Goal: Task Accomplishment & Management: Manage account settings

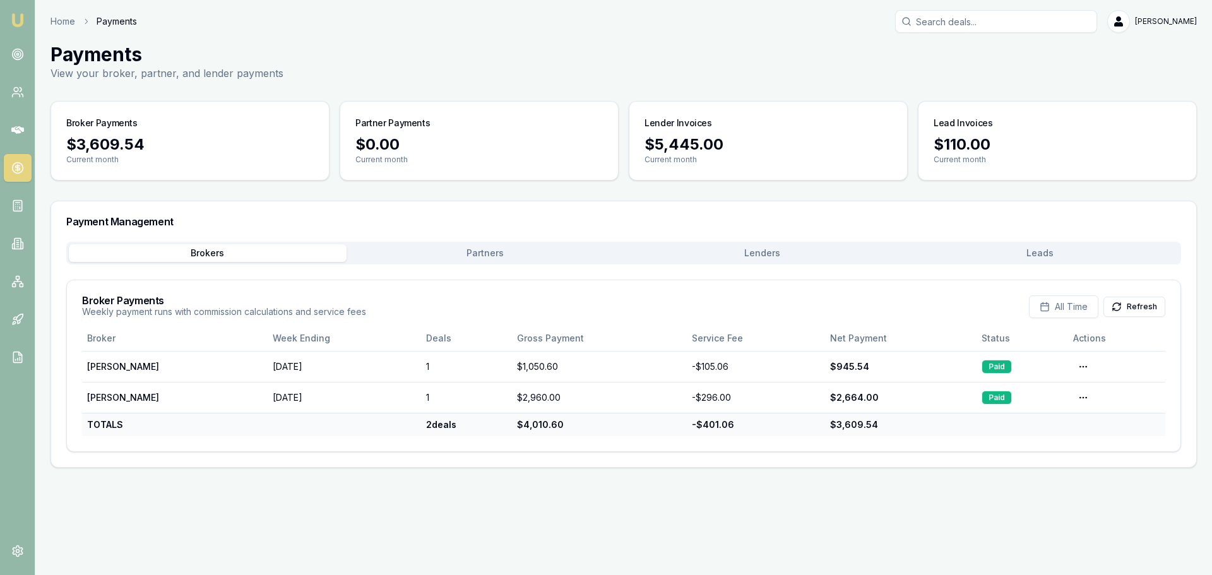
click at [18, 169] on icon at bounding box center [17, 168] width 13 height 13
click at [18, 130] on icon at bounding box center [17, 130] width 13 height 8
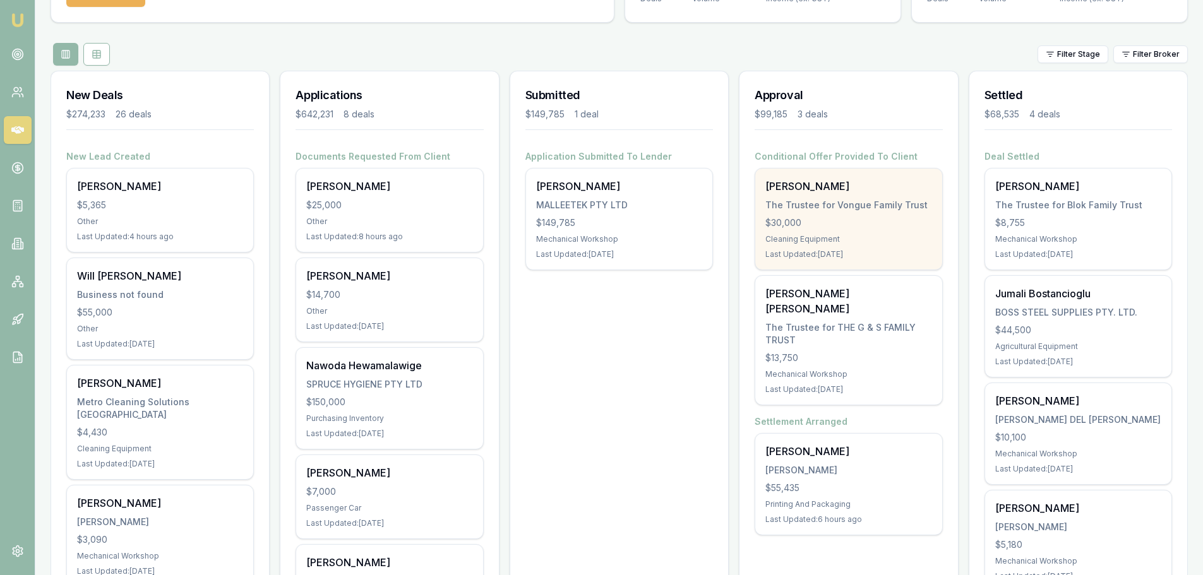
scroll to position [126, 0]
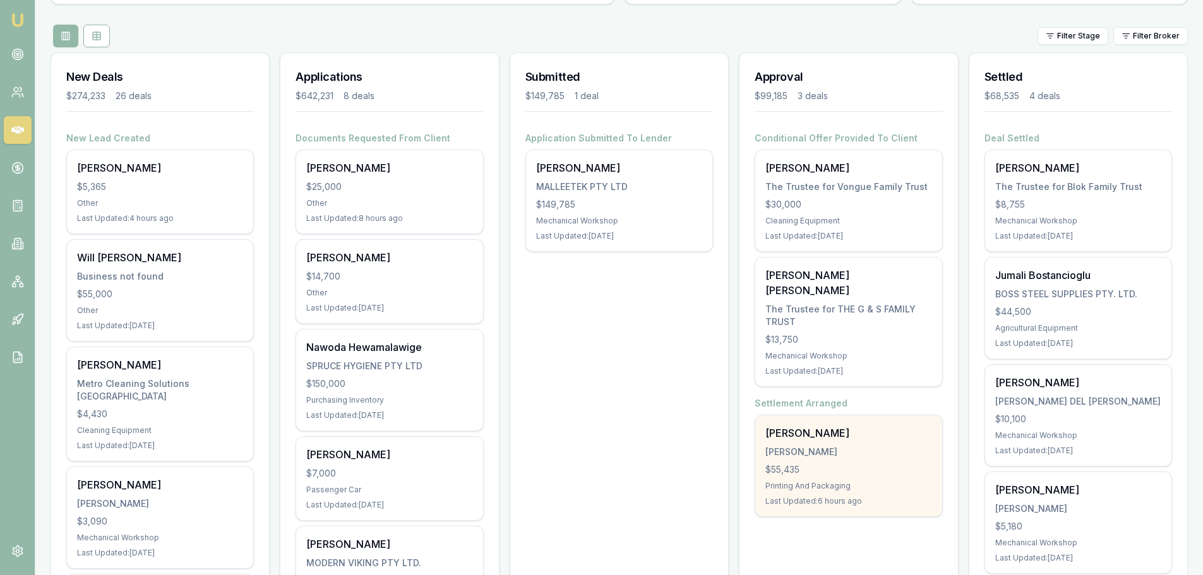
click at [819, 446] on div "ZAMMIT, JOHN" at bounding box center [848, 452] width 166 height 13
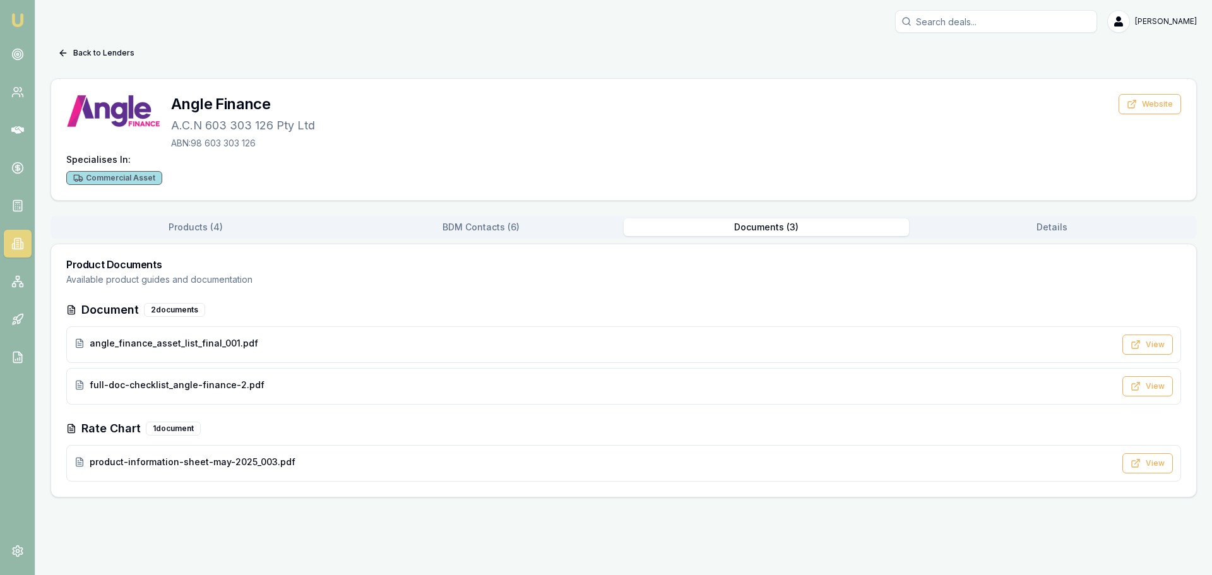
click at [11, 18] on img at bounding box center [17, 20] width 15 height 15
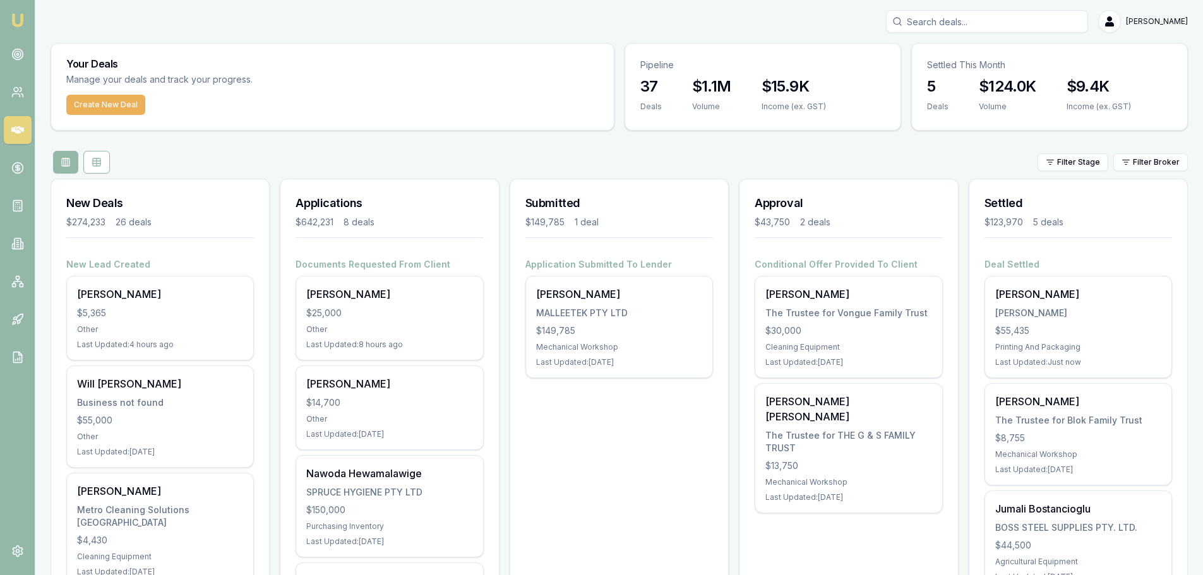
click at [708, 159] on div "Filter Stage Filter Broker" at bounding box center [619, 162] width 1137 height 23
click at [744, 152] on div "Filter Stage Filter Broker" at bounding box center [619, 162] width 1137 height 23
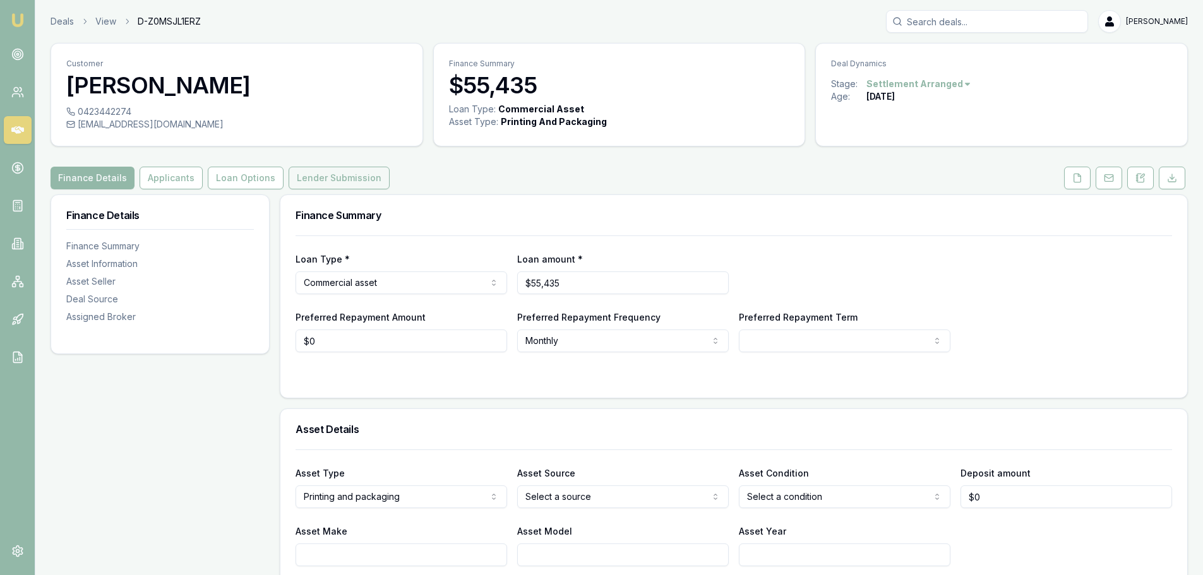
click at [330, 171] on button "Lender Submission" at bounding box center [339, 178] width 101 height 23
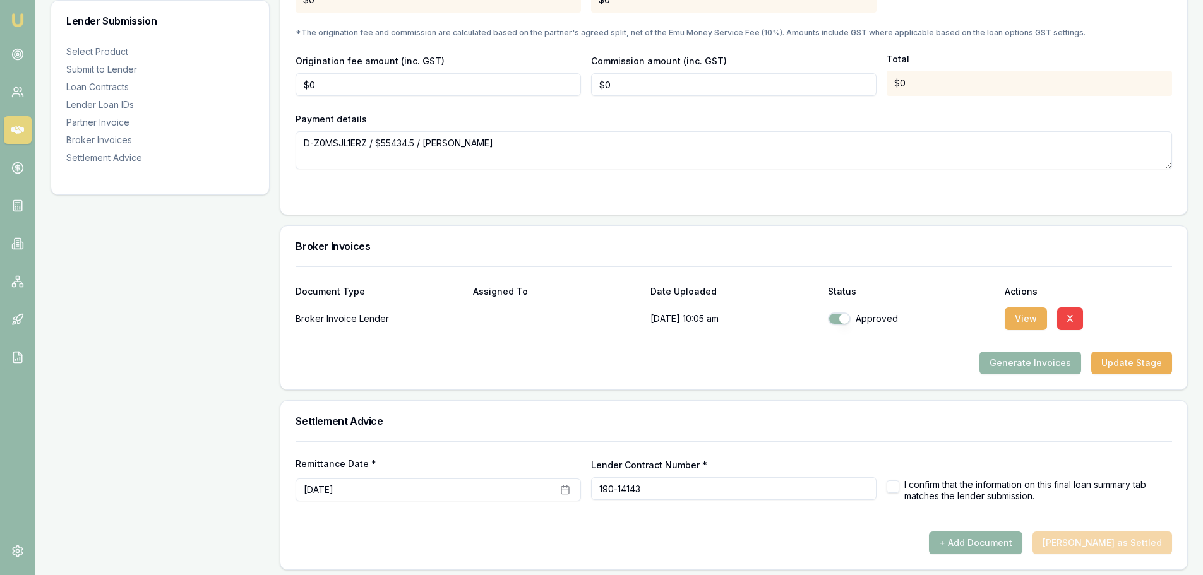
scroll to position [1301, 0]
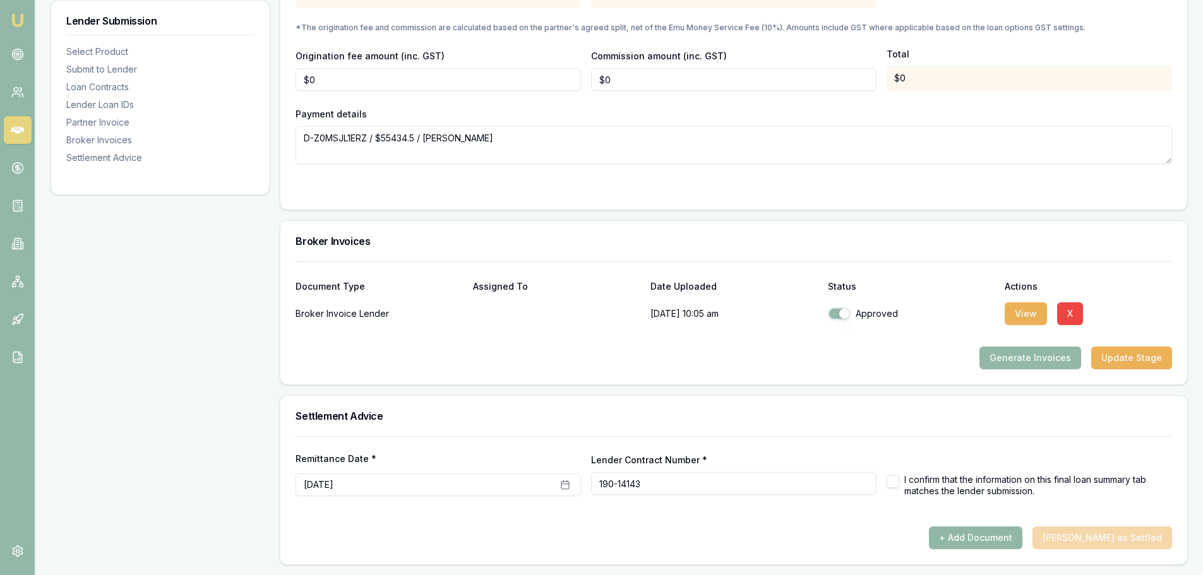
click at [994, 539] on button "+ Add Document" at bounding box center [975, 538] width 93 height 23
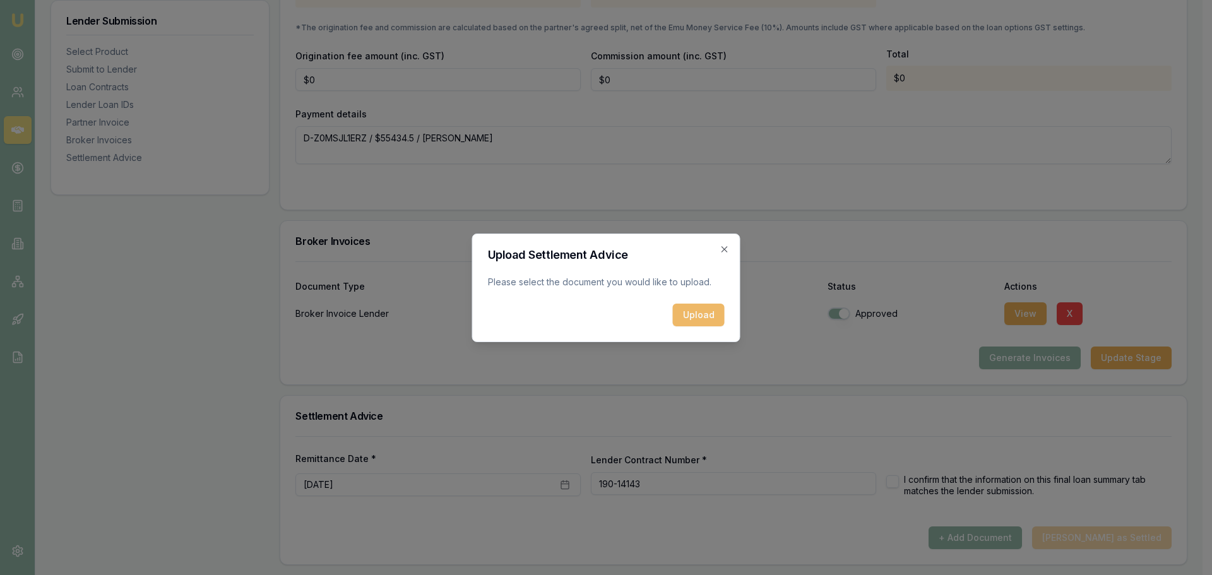
click at [677, 324] on button "Upload" at bounding box center [699, 315] width 52 height 23
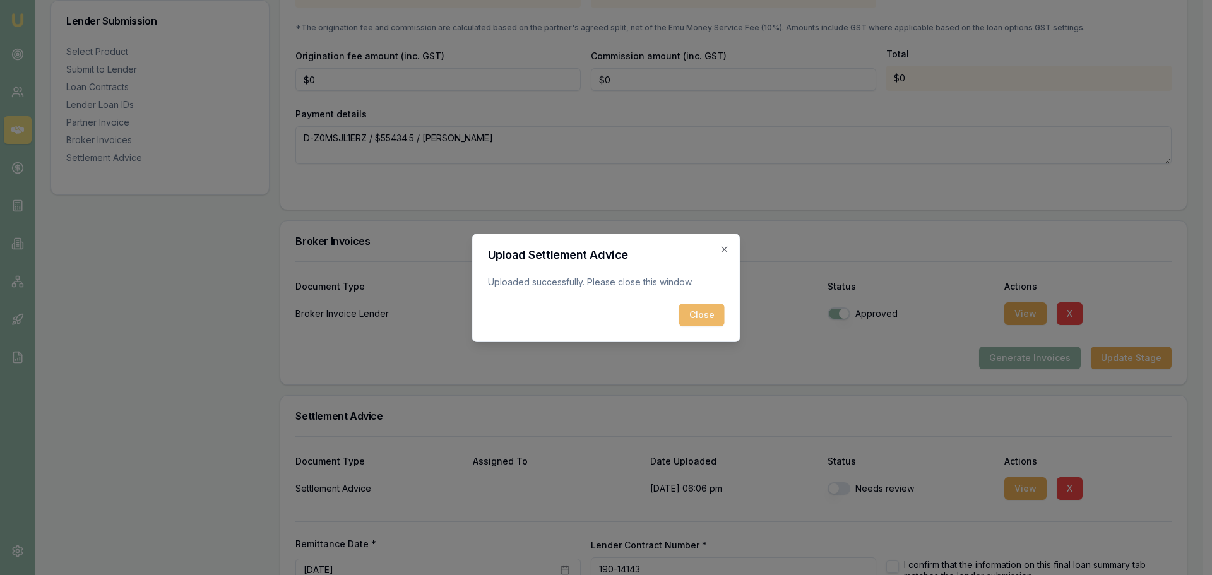
click at [715, 307] on button "Close" at bounding box center [701, 315] width 45 height 23
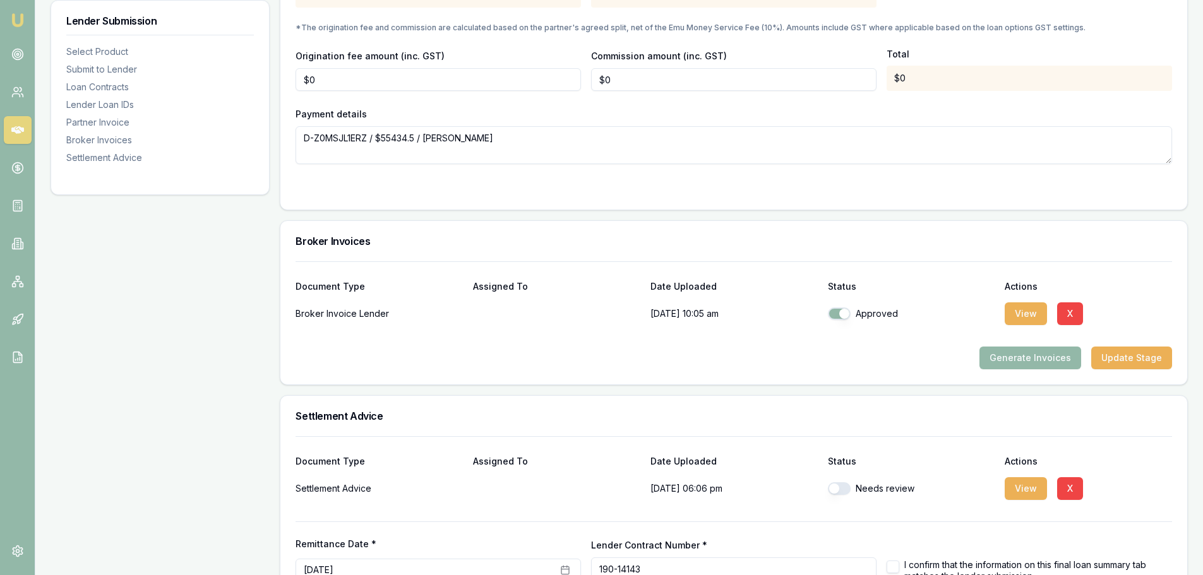
click at [845, 493] on button "button" at bounding box center [839, 488] width 23 height 13
checkbox input "true"
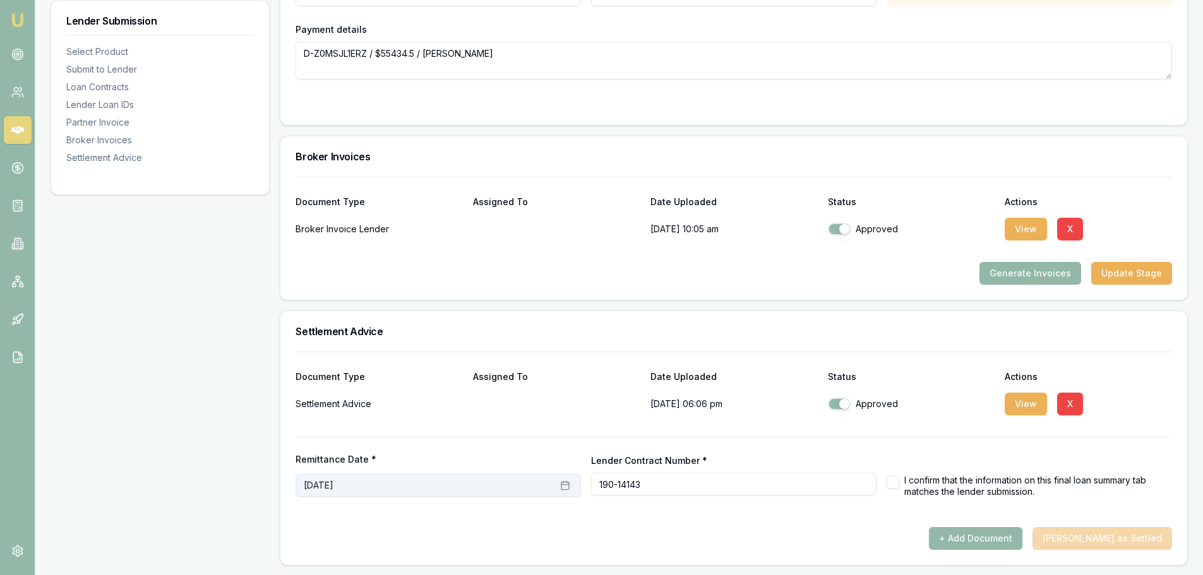
scroll to position [1386, 0]
click at [891, 483] on button "button" at bounding box center [893, 481] width 13 height 13
checkbox input "true"
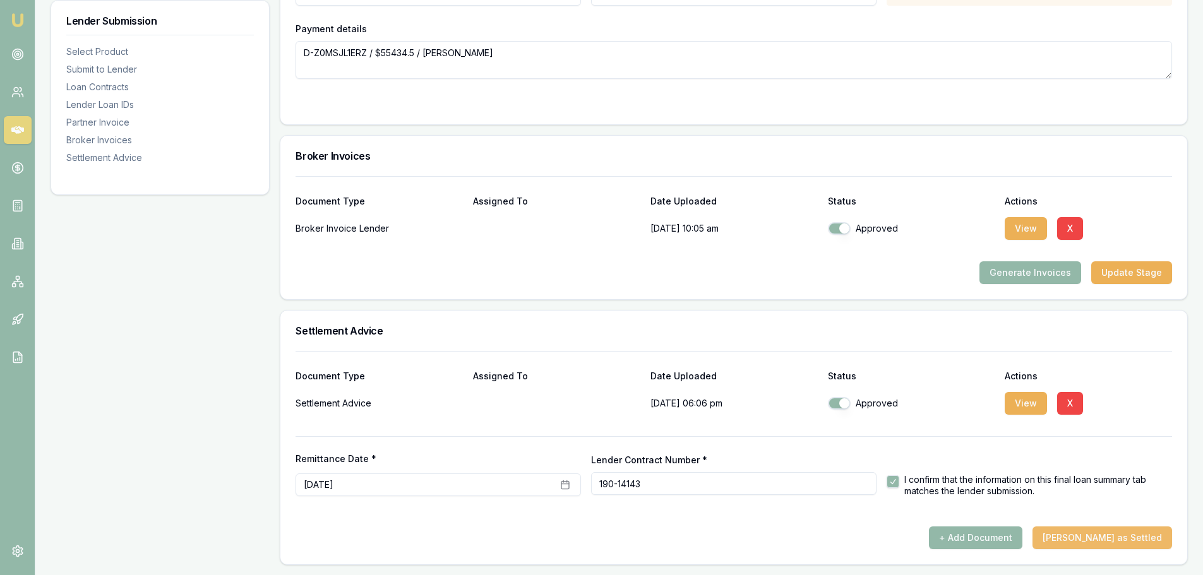
click at [1121, 539] on button "[PERSON_NAME] as Settled" at bounding box center [1102, 538] width 140 height 23
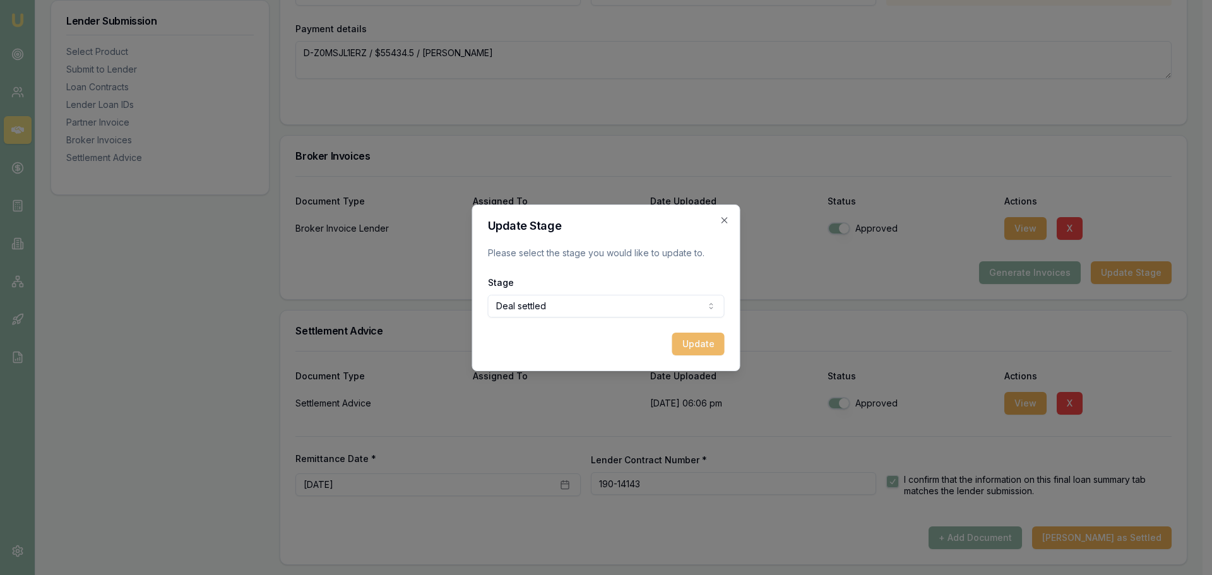
click at [693, 343] on button "Update" at bounding box center [698, 344] width 52 height 23
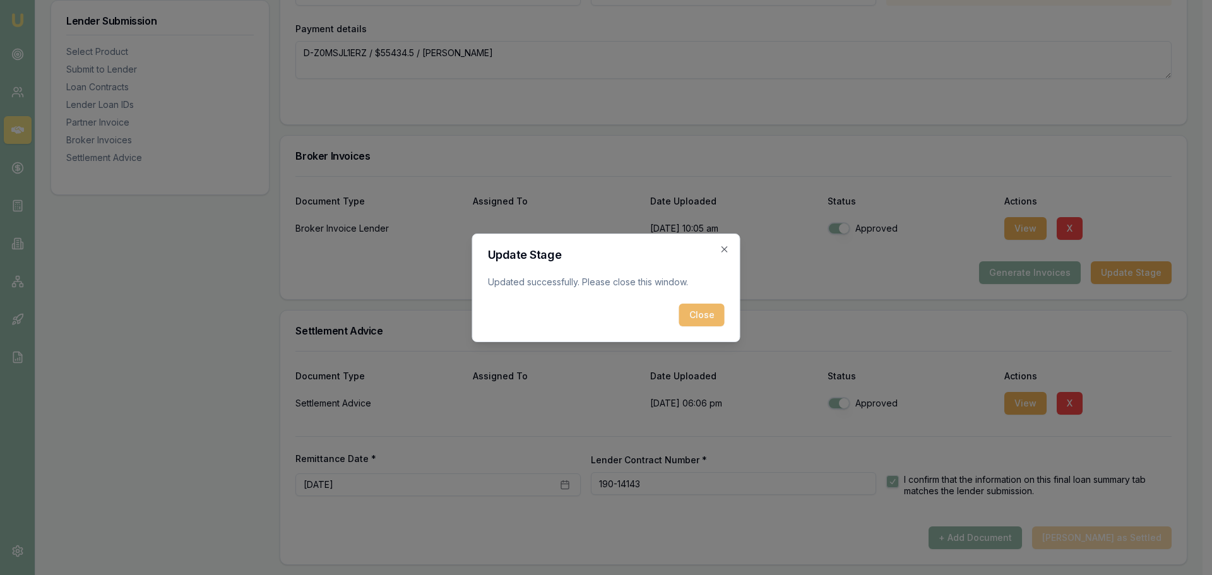
click at [698, 318] on button "Close" at bounding box center [701, 315] width 45 height 23
